Goal: Find specific page/section: Find specific page/section

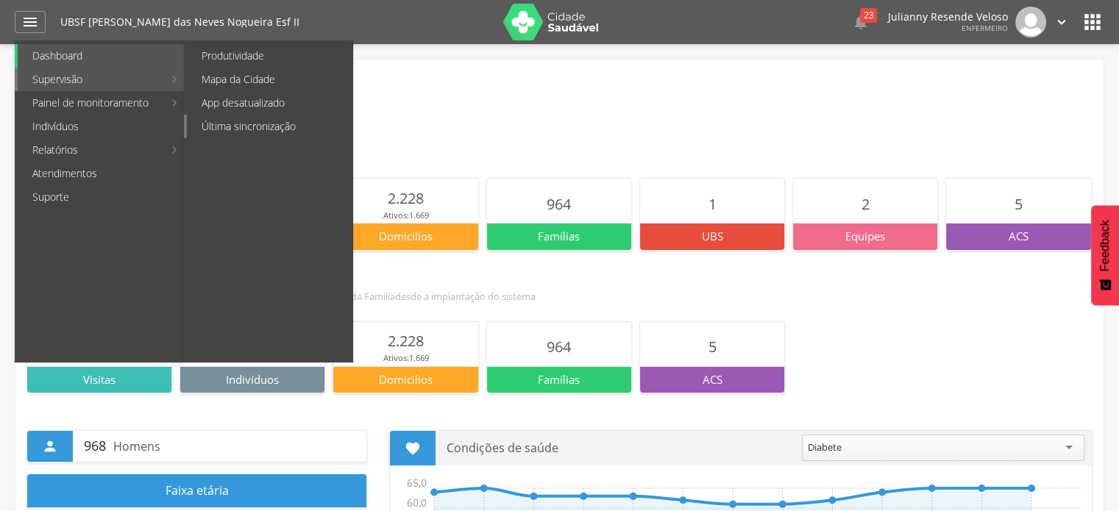
click at [241, 117] on link "Última sincronização" at bounding box center [269, 127] width 165 height 24
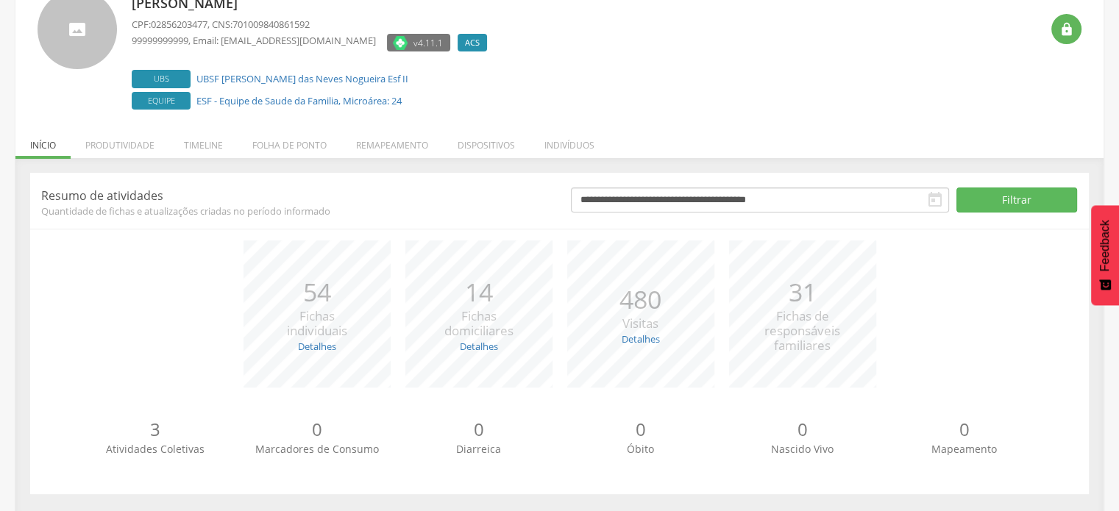
scroll to position [115, 0]
